Goal: Check status: Check status

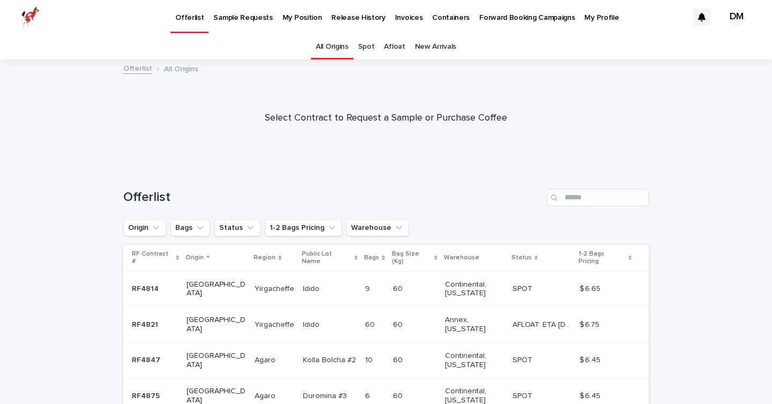
click at [300, 21] on p "My Position" at bounding box center [303, 11] width 40 height 23
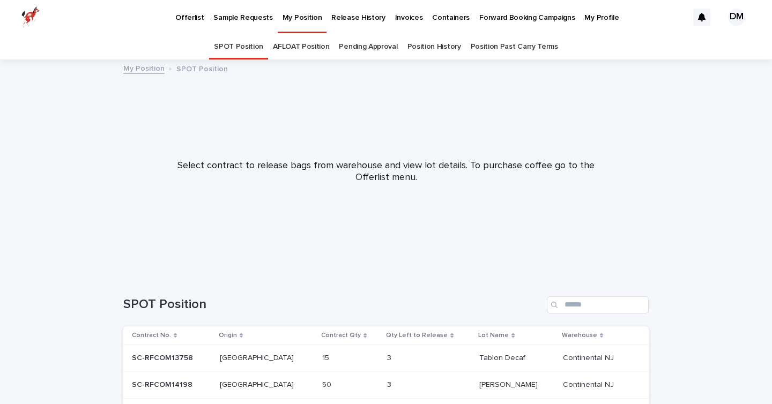
click at [678, 225] on div at bounding box center [386, 167] width 772 height 214
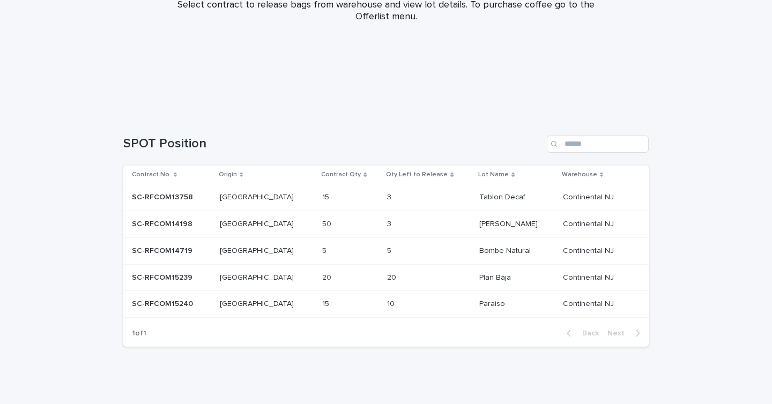
scroll to position [166, 0]
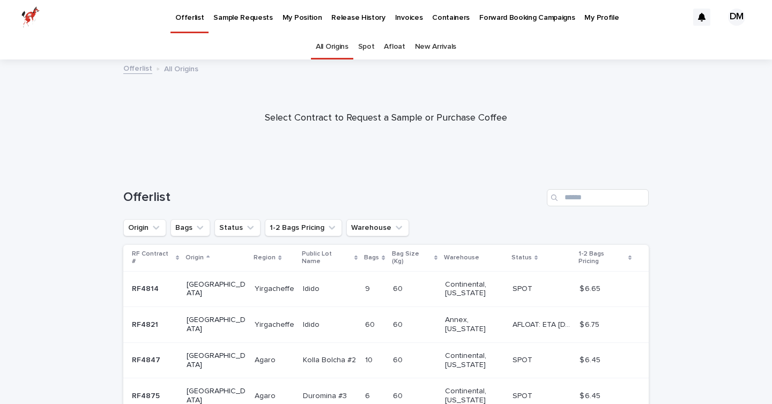
click at [284, 17] on p "My Position" at bounding box center [303, 11] width 40 height 23
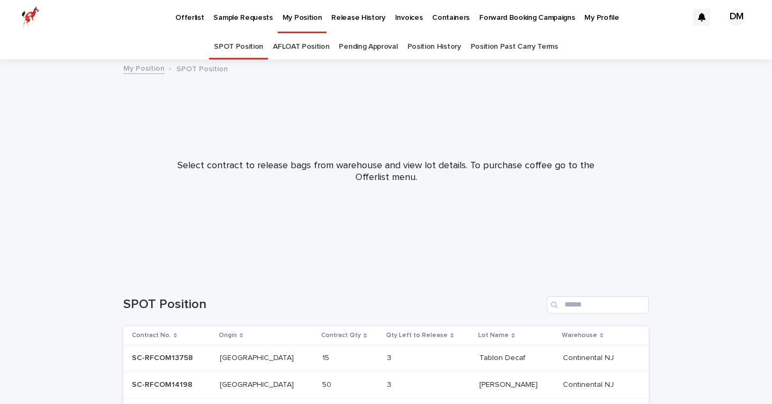
click at [329, 45] on link "AFLOAT Position" at bounding box center [301, 46] width 56 height 25
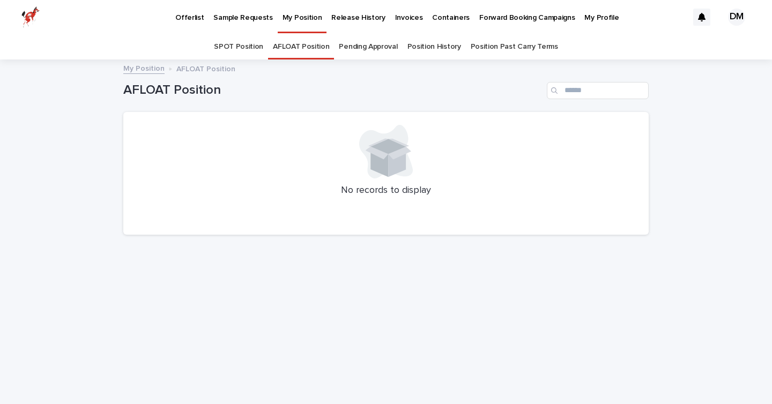
click at [354, 44] on link "Pending Approval" at bounding box center [368, 46] width 58 height 25
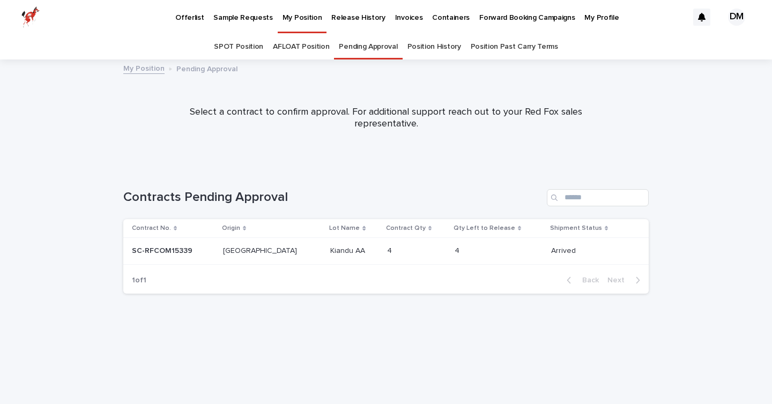
click at [432, 46] on link "Position History" at bounding box center [434, 46] width 54 height 25
